Goal: Find specific fact: Find specific fact

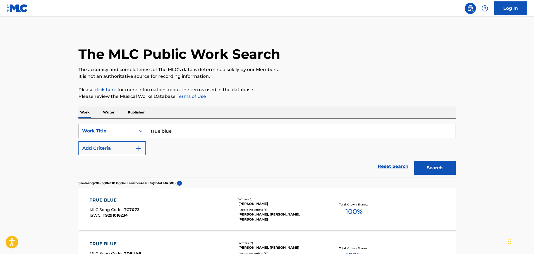
click at [164, 129] on input "true blue" at bounding box center [301, 131] width 310 height 13
paste input "Caught Up In A Dream"
type input "Caught Up In A Dream"
click at [430, 163] on button "Search" at bounding box center [435, 168] width 42 height 14
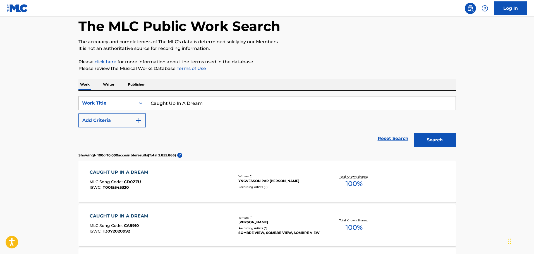
scroll to position [791, 0]
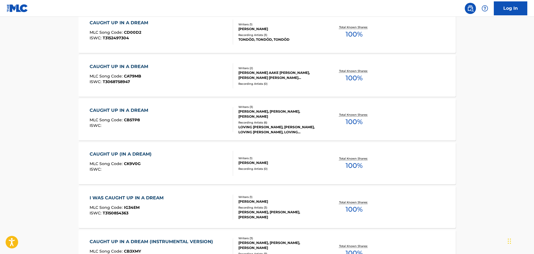
click at [377, 123] on div "Total Known Shares: 100 %" at bounding box center [354, 119] width 63 height 17
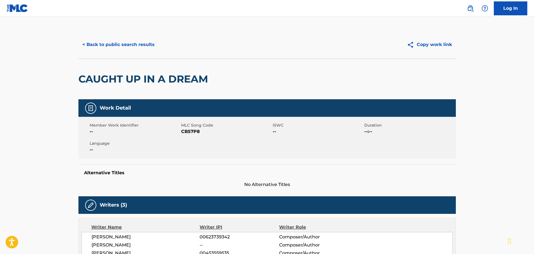
click at [193, 133] on span "CB57P8" at bounding box center [226, 131] width 90 height 7
copy span "CB57P8"
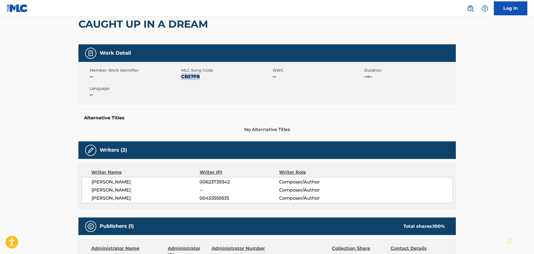
scroll to position [140, 0]
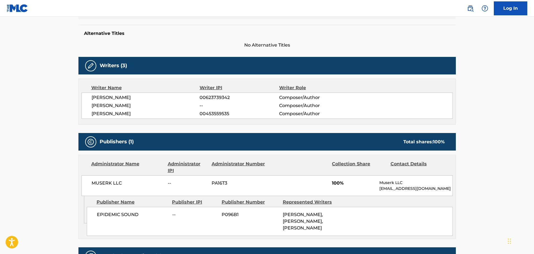
click at [211, 99] on span "00623739342" at bounding box center [239, 97] width 79 height 7
copy div "00623739342"
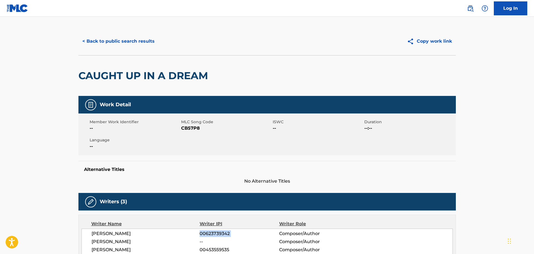
scroll to position [0, 0]
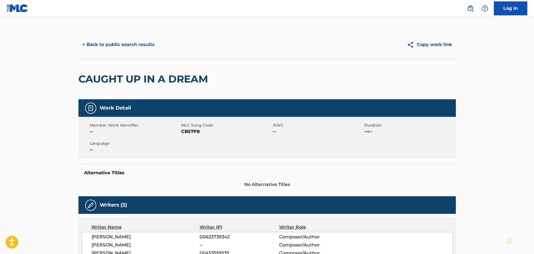
click at [187, 132] on span "CB57P8" at bounding box center [226, 131] width 90 height 7
copy span "CB57P8"
